Goal: Transaction & Acquisition: Purchase product/service

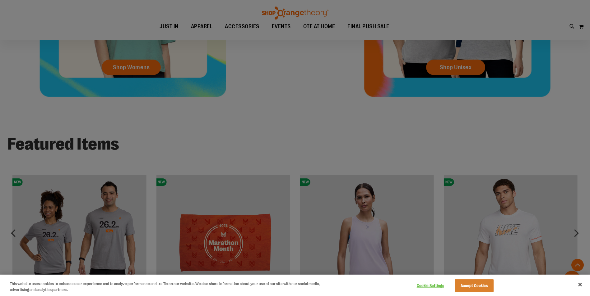
scroll to position [172, 0]
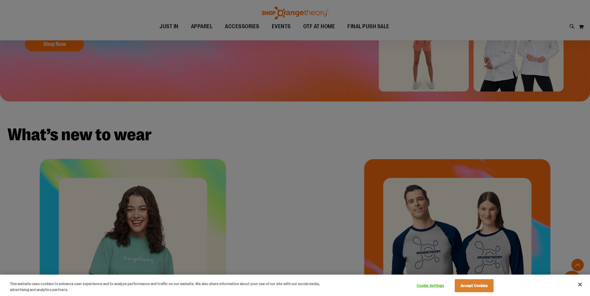
click at [240, 24] on div at bounding box center [295, 148] width 590 height 296
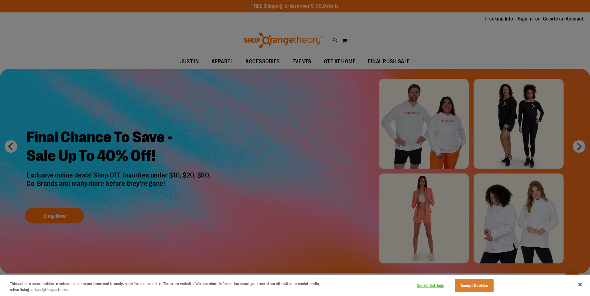
click at [127, 137] on div at bounding box center [295, 148] width 590 height 296
click at [462, 287] on button "Accept Cookies" at bounding box center [473, 286] width 39 height 13
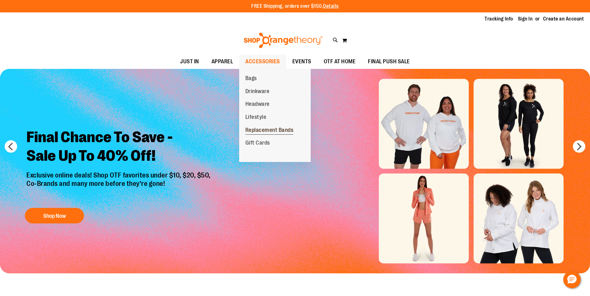
click at [274, 130] on span "Replacement Bands" at bounding box center [269, 131] width 48 height 8
